Goal: Task Accomplishment & Management: Use online tool/utility

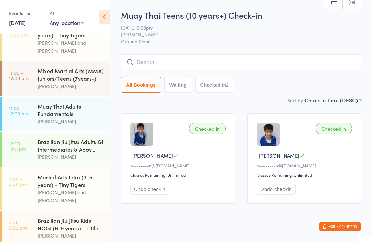
scroll to position [17, 0]
click at [62, 138] on div "Brazilian Jiu Jitsu Adults GI Intermediates & Abov..." at bounding box center [71, 144] width 66 height 15
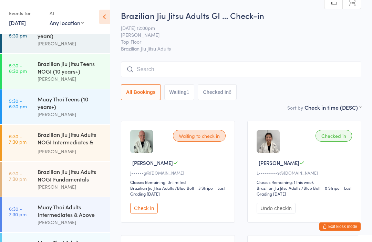
scroll to position [241, 0]
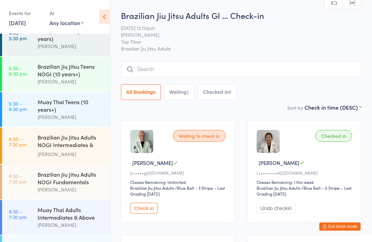
click at [53, 136] on div "Brazilian Jiu Jitsu Adults NOGI Intermediates & Ab..." at bounding box center [71, 142] width 66 height 17
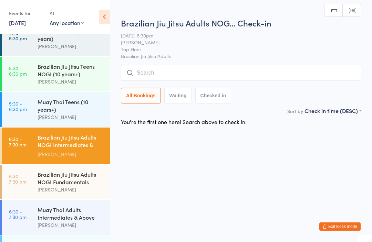
click at [142, 79] on input "search" at bounding box center [241, 73] width 240 height 16
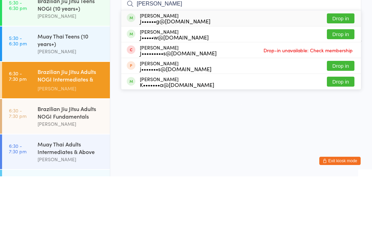
type input "[PERSON_NAME]"
click at [151, 84] on div "J••••••g@[DOMAIN_NAME]" at bounding box center [175, 87] width 71 height 6
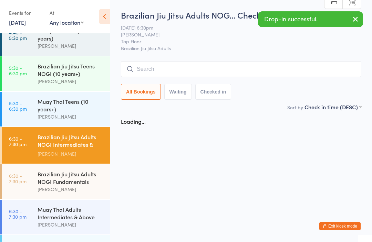
scroll to position [0, 0]
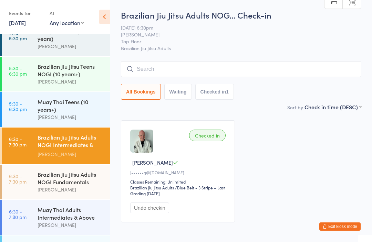
click at [50, 218] on div "Muay Thai Adults Intermediates & Above" at bounding box center [71, 213] width 66 height 15
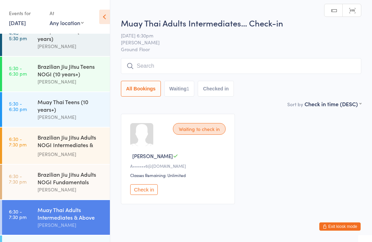
click at [194, 60] on input "search" at bounding box center [241, 66] width 240 height 16
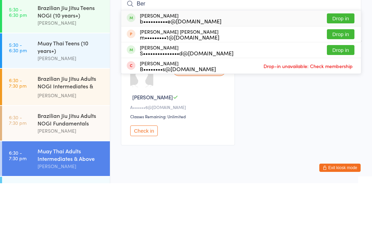
type input "Ber"
click at [182, 77] on div "b••••••••••e@[DOMAIN_NAME]" at bounding box center [181, 80] width 82 height 6
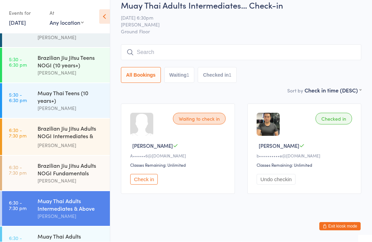
scroll to position [250, 0]
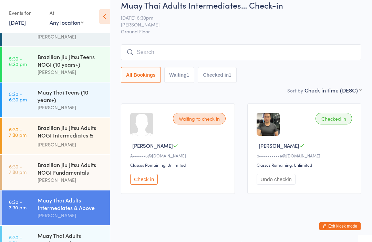
click at [73, 141] on div "[PERSON_NAME]" at bounding box center [71, 145] width 66 height 8
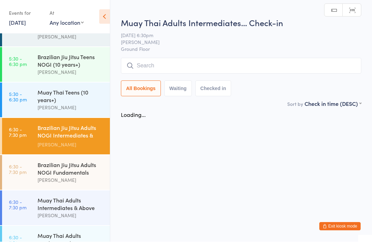
scroll to position [0, 0]
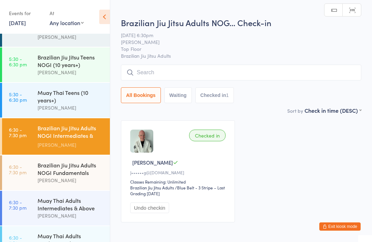
click at [187, 66] on input "search" at bounding box center [241, 73] width 240 height 16
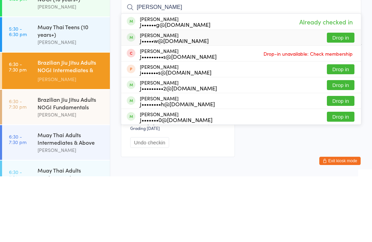
type input "[PERSON_NAME]"
click at [185, 104] on div "J•••••w@[DOMAIN_NAME]" at bounding box center [174, 107] width 69 height 6
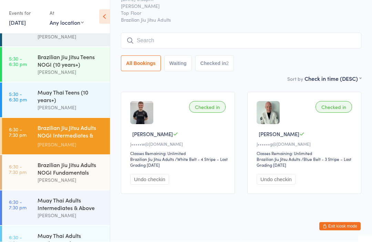
click at [67, 161] on div "Brazilian Jiu Jitsu Adults NOGI Fundamentals" at bounding box center [71, 168] width 66 height 15
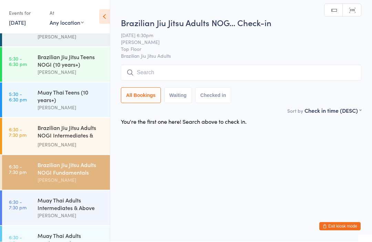
click at [170, 67] on input "search" at bounding box center [241, 73] width 240 height 16
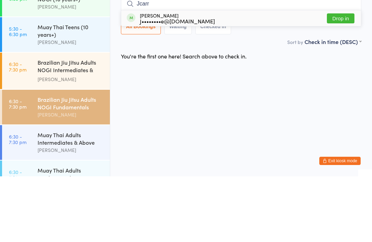
type input "Jcarr"
click at [344, 79] on button "Drop in" at bounding box center [341, 84] width 28 height 10
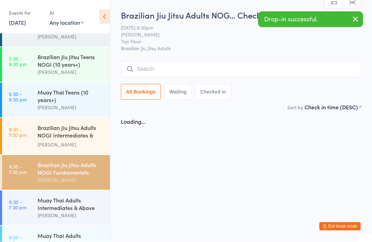
scroll to position [0, 0]
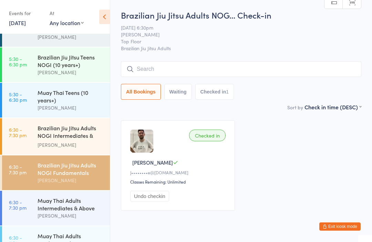
click at [53, 137] on div "Brazilian Jiu Jitsu Adults NOGI Intermediates & Ab..." at bounding box center [71, 132] width 66 height 17
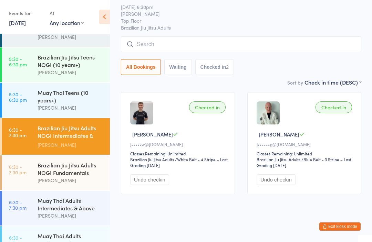
scroll to position [35, 0]
click at [145, 38] on input "search" at bounding box center [241, 44] width 240 height 16
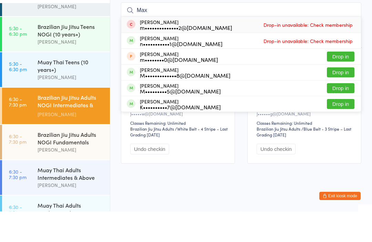
type input "Max"
click at [333, 98] on button "Drop in" at bounding box center [341, 103] width 28 height 10
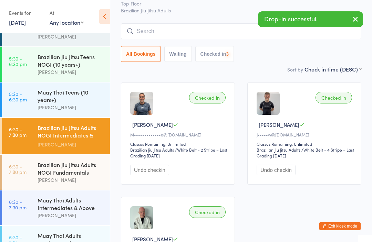
scroll to position [38, 0]
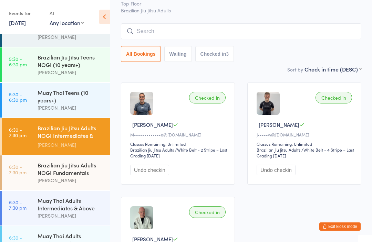
click at [62, 210] on div "Muay Thai Adults Intermediates & Above" at bounding box center [71, 204] width 66 height 15
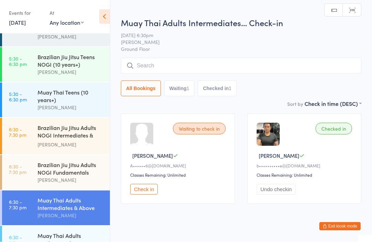
scroll to position [0, 0]
click at [197, 74] on input "search" at bounding box center [241, 66] width 240 height 16
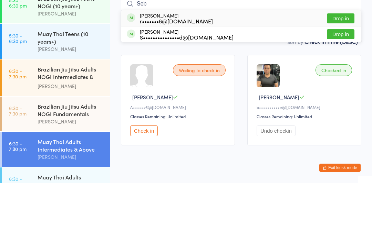
type input "Seb"
click at [345, 88] on button "Drop in" at bounding box center [341, 93] width 28 height 10
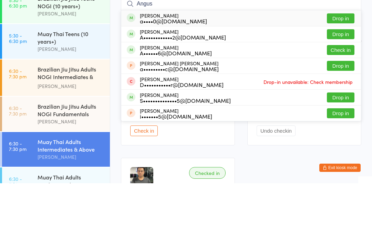
type input "Angus"
click at [349, 88] on button "Drop in" at bounding box center [341, 93] width 28 height 10
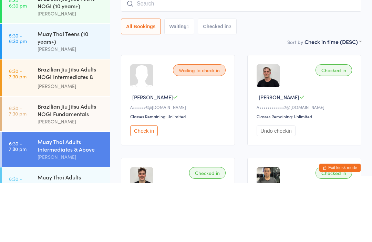
click at [290, 55] on input "search" at bounding box center [241, 63] width 240 height 16
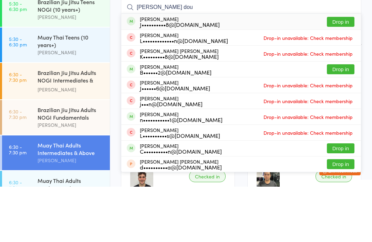
type input "[PERSON_NAME] dou"
click at [343, 72] on button "Drop in" at bounding box center [341, 77] width 28 height 10
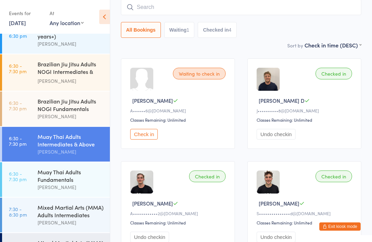
scroll to position [316, 0]
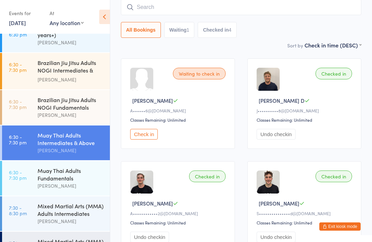
click at [75, 66] on div "Brazilian Jiu Jitsu Adults NOGI Intermediates & Ab..." at bounding box center [71, 67] width 66 height 17
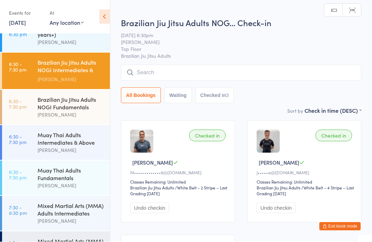
scroll to position [0, 0]
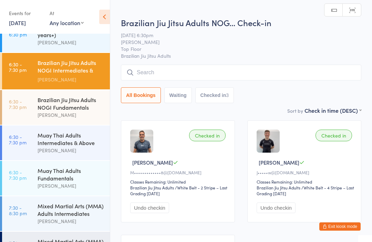
click at [149, 73] on input "search" at bounding box center [241, 73] width 240 height 16
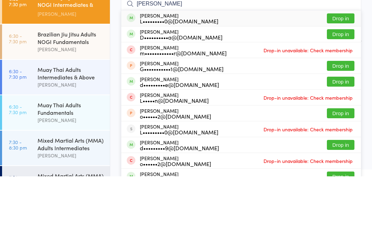
type input "[PERSON_NAME]"
click at [179, 84] on div "L•••••••••0@[DOMAIN_NAME]" at bounding box center [179, 87] width 78 height 6
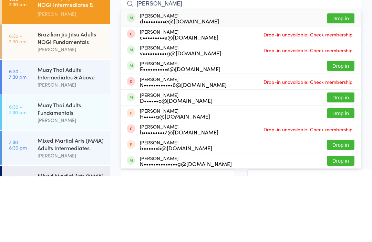
type input "[PERSON_NAME]"
click at [340, 127] on button "Drop in" at bounding box center [341, 132] width 28 height 10
